Goal: Task Accomplishment & Management: Use online tool/utility

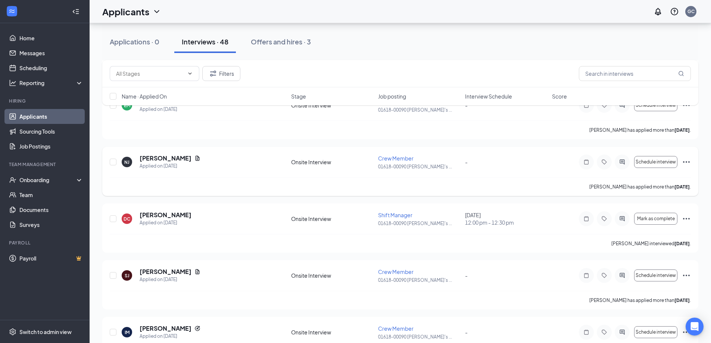
scroll to position [448, 0]
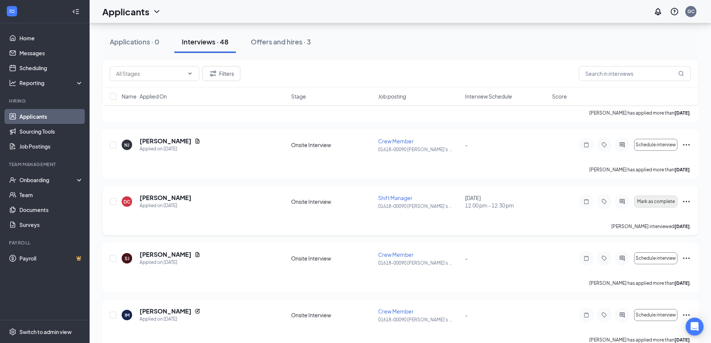
drag, startPoint x: 390, startPoint y: 199, endPoint x: 647, endPoint y: 198, distance: 257.2
click at [391, 199] on span "Shift Manager" at bounding box center [395, 197] width 34 height 7
click at [647, 198] on button "Mark as complete" at bounding box center [655, 202] width 43 height 12
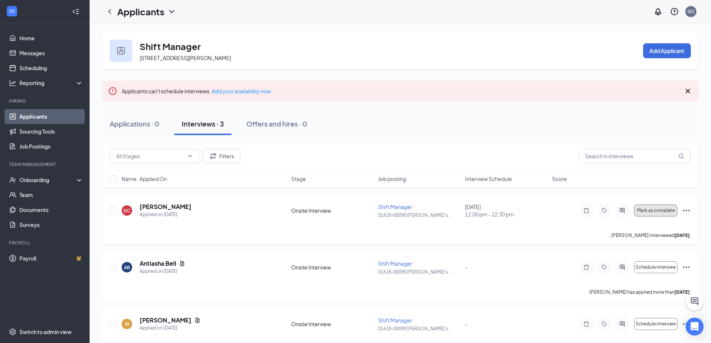
click at [642, 212] on span "Mark as complete" at bounding box center [656, 210] width 38 height 5
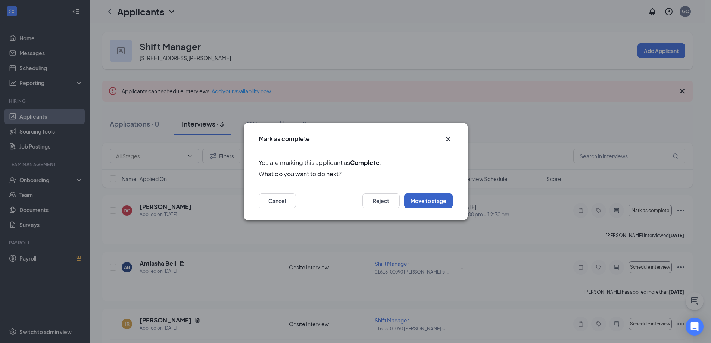
click at [432, 195] on button "Move to stage" at bounding box center [428, 200] width 49 height 15
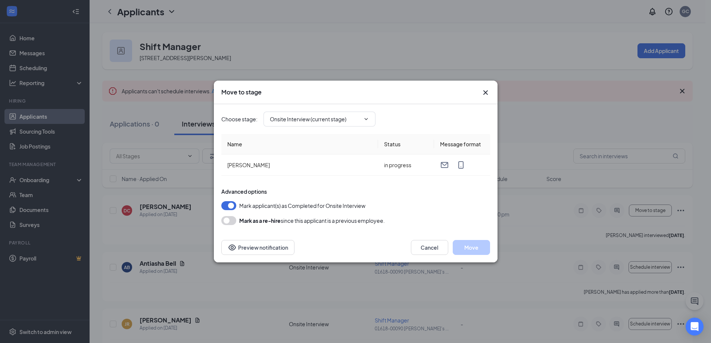
type input "Hiring Complete (final stage)"
click at [371, 122] on span "Hiring Complete (final stage)" at bounding box center [320, 119] width 112 height 15
click at [366, 120] on icon "ChevronDown" at bounding box center [366, 119] width 6 height 6
click at [364, 121] on icon "ChevronDown" at bounding box center [366, 119] width 6 height 6
click at [365, 121] on icon "ChevronDown" at bounding box center [366, 119] width 6 height 6
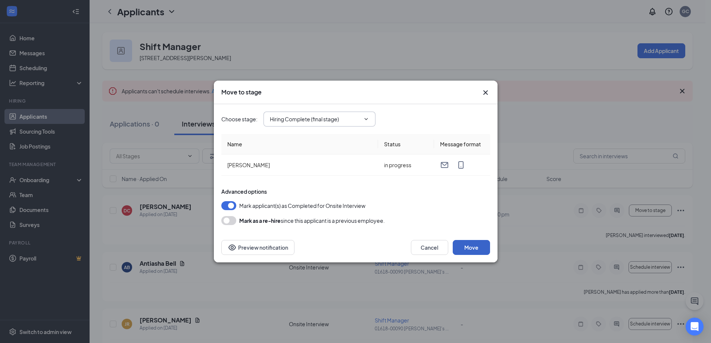
click at [471, 245] on button "Move" at bounding box center [471, 247] width 37 height 15
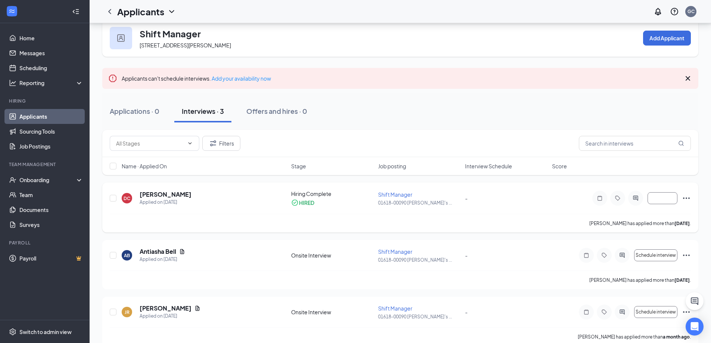
scroll to position [25, 0]
